Goal: Check status

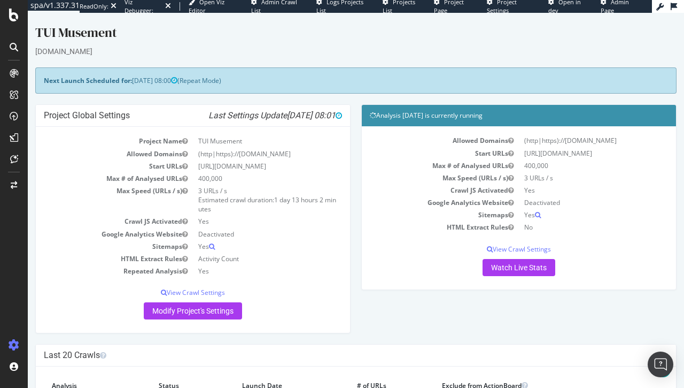
scroll to position [125, 0]
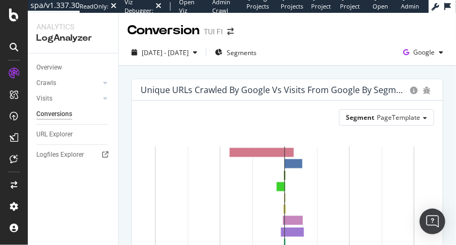
scroll to position [30, 0]
